Goal: Task Accomplishment & Management: Use online tool/utility

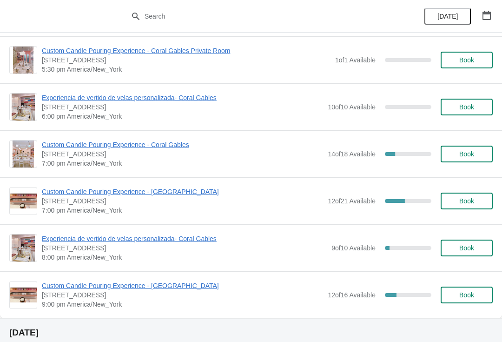
scroll to position [521, 0]
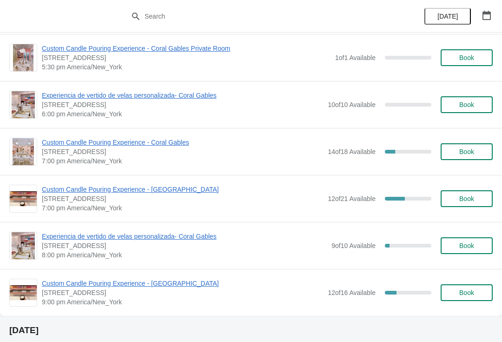
click at [161, 192] on span "Custom Candle Pouring Experience - [GEOGRAPHIC_DATA]" at bounding box center [182, 189] width 281 height 9
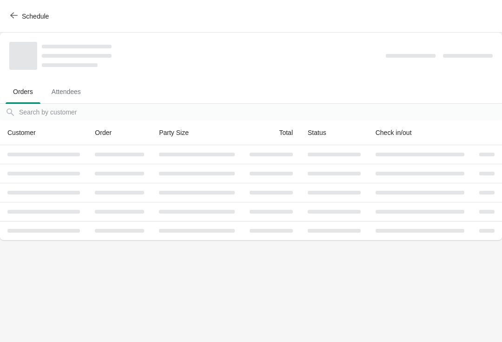
scroll to position [0, 0]
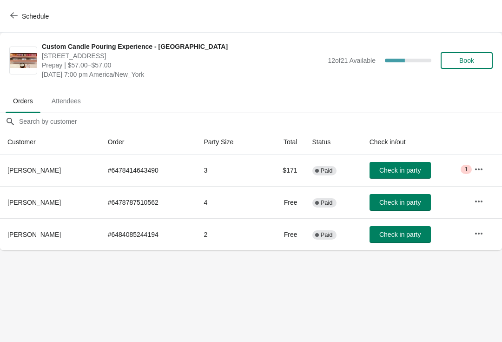
click at [224, 239] on td "2" at bounding box center [228, 234] width 65 height 32
click at [224, 238] on td "2" at bounding box center [228, 234] width 65 height 32
click at [402, 237] on span "Check in party" at bounding box center [399, 234] width 41 height 7
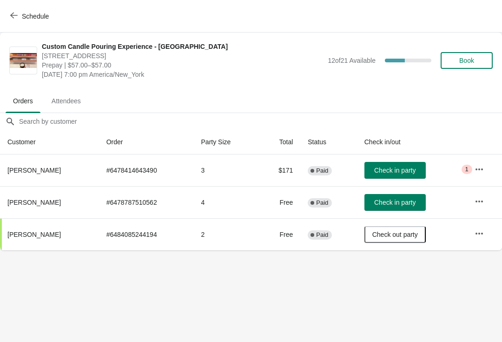
click at [14, 22] on button "Schedule" at bounding box center [31, 16] width 52 height 17
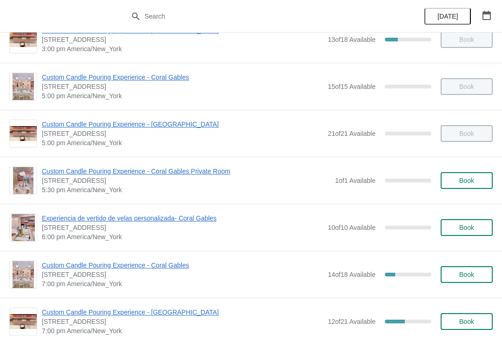
scroll to position [405, 0]
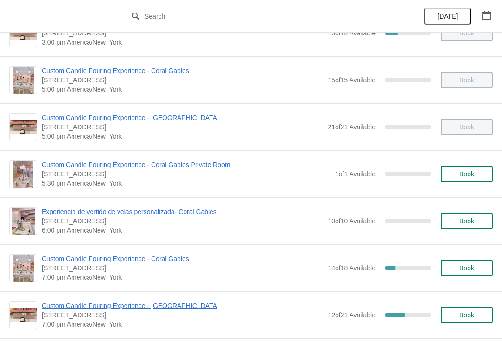
click at [178, 308] on span "Custom Candle Pouring Experience - [GEOGRAPHIC_DATA]" at bounding box center [182, 305] width 281 height 9
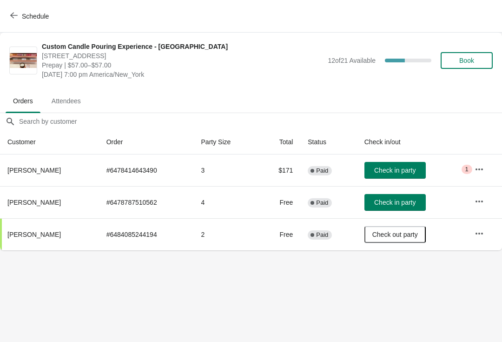
click at [33, 234] on span "[PERSON_NAME]" at bounding box center [33, 234] width 53 height 7
click at [133, 244] on td "# 6484085244194" at bounding box center [146, 234] width 95 height 32
click at [197, 235] on td "2" at bounding box center [226, 234] width 64 height 32
click at [208, 240] on td "2" at bounding box center [226, 234] width 64 height 32
click at [482, 232] on icon "button" at bounding box center [479, 233] width 9 height 9
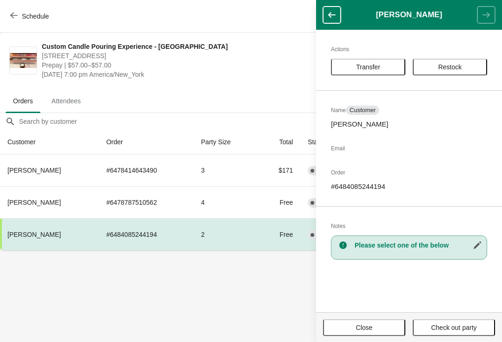
copy p "[PERSON_NAME]"
click at [247, 290] on body "Schedule Custom Candle Pouring Experience - [GEOGRAPHIC_DATA] [STREET_ADDRESS] …" at bounding box center [251, 171] width 502 height 342
click at [369, 327] on span "Close" at bounding box center [364, 326] width 17 height 7
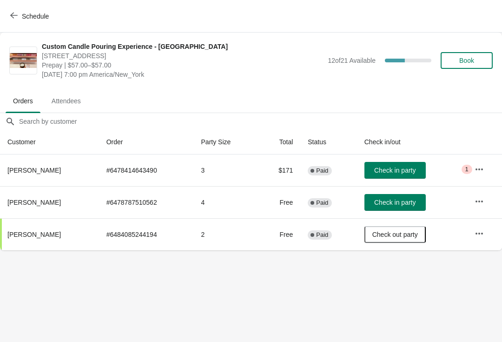
click at [396, 202] on span "Check in party" at bounding box center [394, 201] width 41 height 7
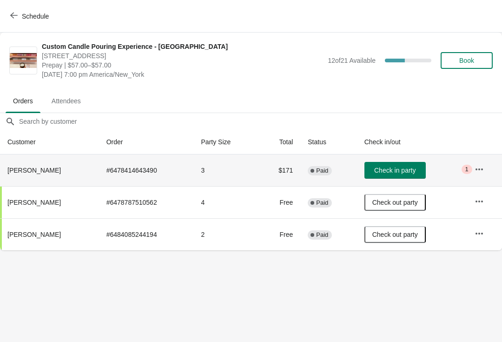
click at [47, 168] on span "[PERSON_NAME]" at bounding box center [33, 169] width 53 height 7
copy span "[PERSON_NAME]"
click at [393, 172] on span "Check in party" at bounding box center [394, 169] width 41 height 7
copy span "[PERSON_NAME]"
click at [463, 63] on span "Book" at bounding box center [466, 60] width 15 height 7
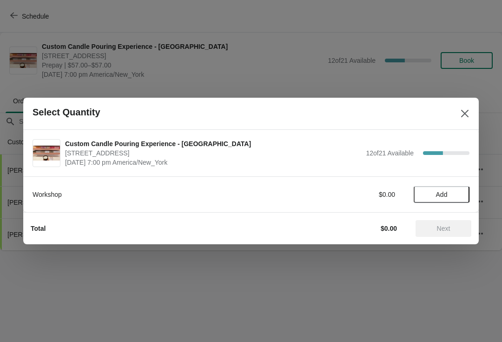
click at [442, 193] on span "Add" at bounding box center [442, 194] width 12 height 7
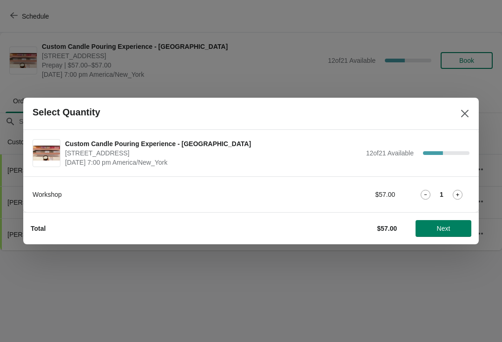
click at [437, 228] on span "Next" at bounding box center [443, 227] width 13 height 7
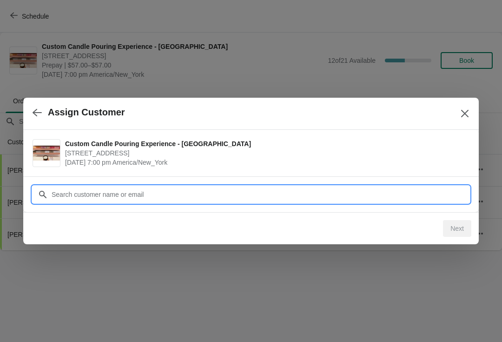
click at [256, 195] on input "Customer" at bounding box center [260, 194] width 418 height 17
